Goal: Task Accomplishment & Management: Use online tool/utility

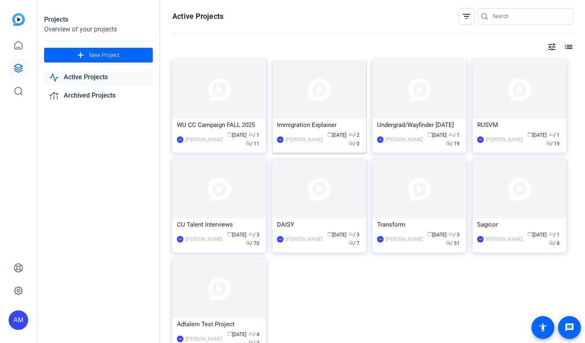
click at [324, 122] on div "Immigration Explainer" at bounding box center [319, 125] width 85 height 12
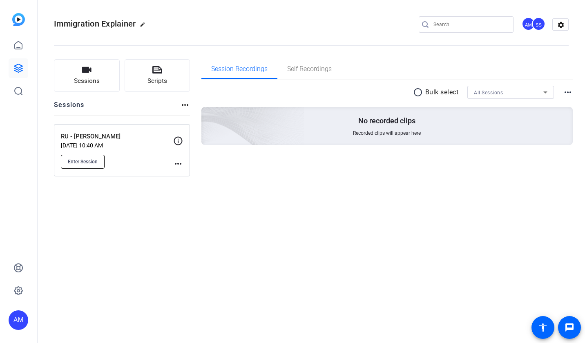
click at [89, 163] on span "Enter Session" at bounding box center [83, 162] width 30 height 7
click at [17, 74] on link at bounding box center [19, 68] width 20 height 20
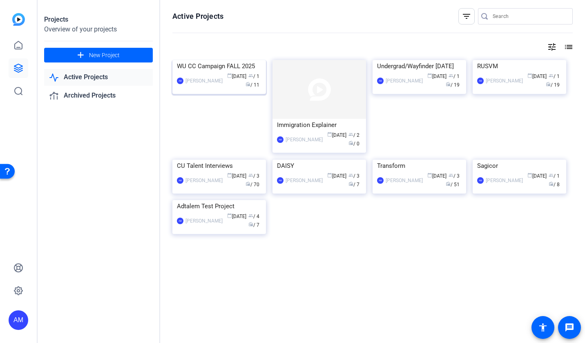
click at [208, 60] on img at bounding box center [219, 60] width 94 height 0
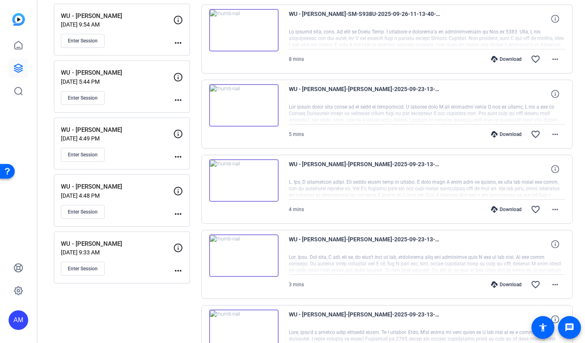
scroll to position [181, 0]
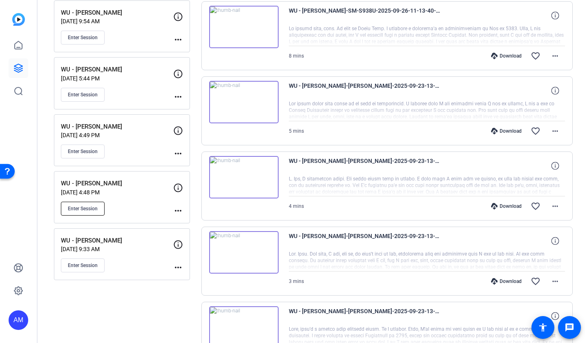
click at [94, 208] on span "Enter Session" at bounding box center [83, 209] width 30 height 7
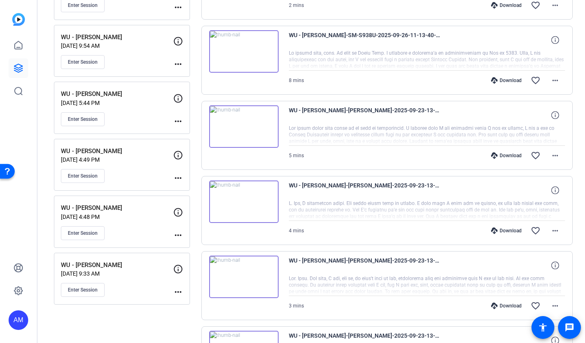
scroll to position [156, 0]
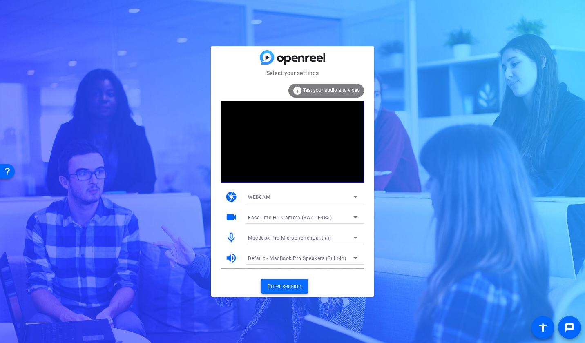
click at [293, 288] on span "Enter session" at bounding box center [285, 286] width 34 height 9
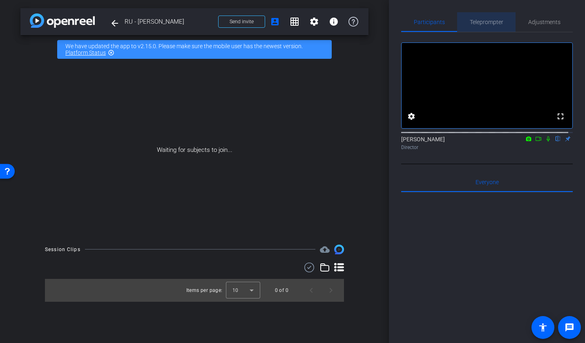
click at [494, 22] on span "Teleprompter" at bounding box center [487, 22] width 34 height 6
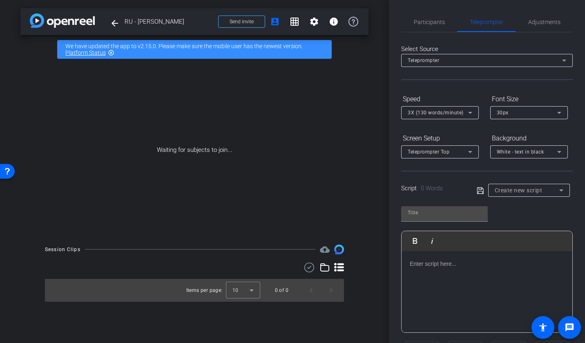
click at [453, 271] on div at bounding box center [487, 292] width 171 height 82
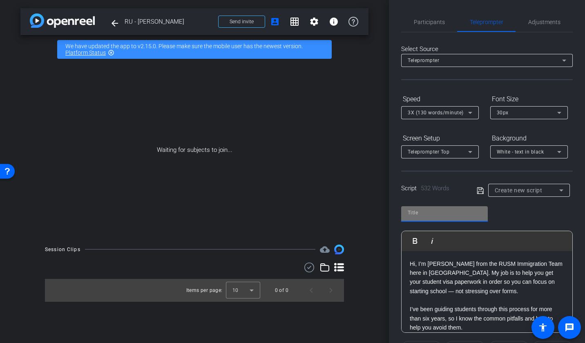
click at [422, 217] on input "text" at bounding box center [445, 213] width 74 height 10
click at [419, 212] on input "text" at bounding box center [445, 213] width 74 height 10
type input "Student Visa Process"
click at [477, 193] on icon at bounding box center [480, 190] width 7 height 7
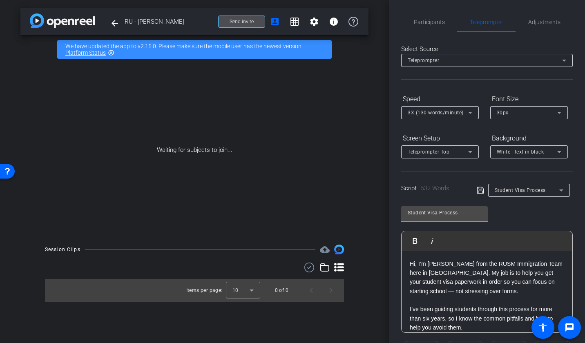
click at [238, 26] on span at bounding box center [242, 22] width 46 height 20
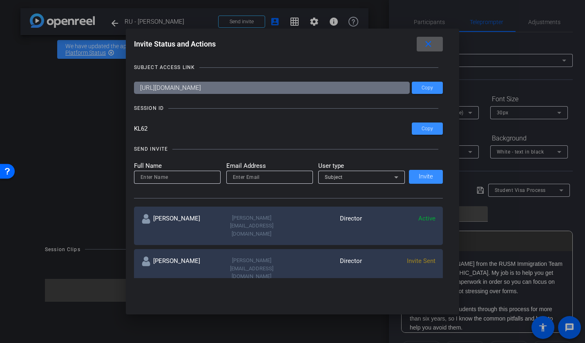
click at [178, 180] on input at bounding box center [178, 177] width 74 height 10
type input "Desiree Walcott"
paste input "DWalcott@rossu.edu"
type input "DWalcott@rossu.edu"
click at [328, 179] on span "Subject" at bounding box center [334, 177] width 18 height 6
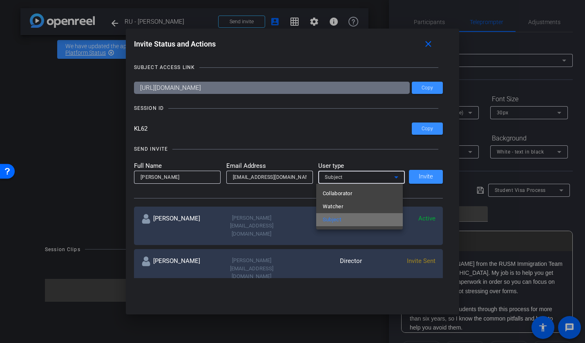
click at [332, 222] on span "Subject" at bounding box center [332, 220] width 19 height 10
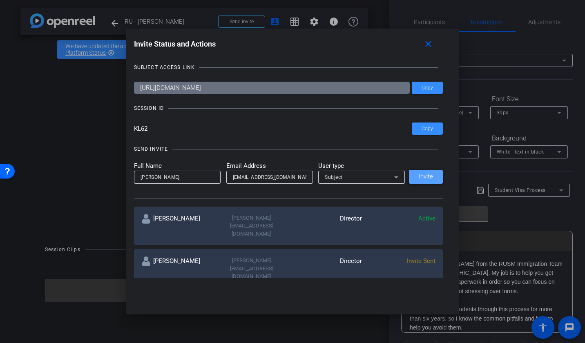
click at [422, 175] on span "Invite" at bounding box center [426, 177] width 14 height 6
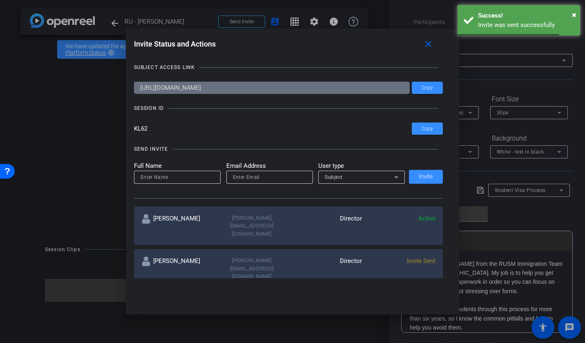
click at [199, 177] on input at bounding box center [178, 177] width 74 height 10
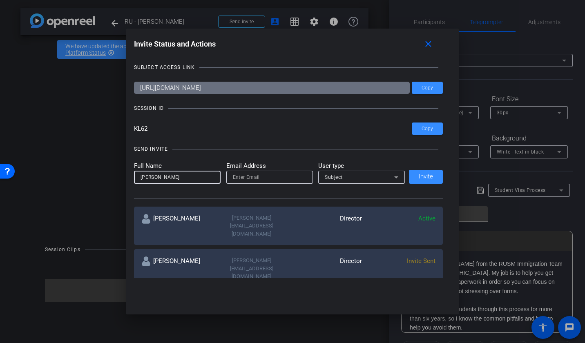
type input "Steve"
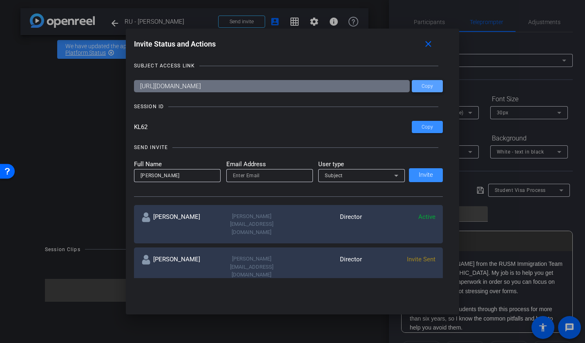
click at [432, 87] on span at bounding box center [427, 86] width 31 height 20
click at [433, 44] on mat-icon "close" at bounding box center [428, 44] width 10 height 10
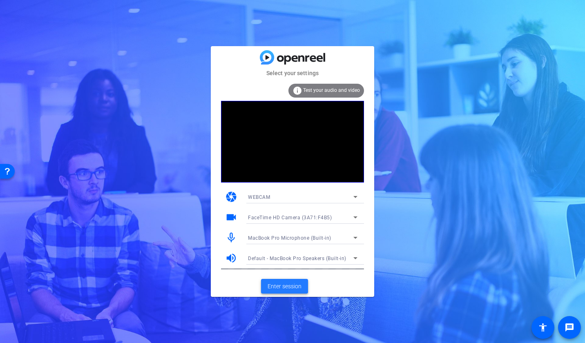
click at [276, 284] on span "Enter session" at bounding box center [285, 286] width 34 height 9
